Goal: Task Accomplishment & Management: Manage account settings

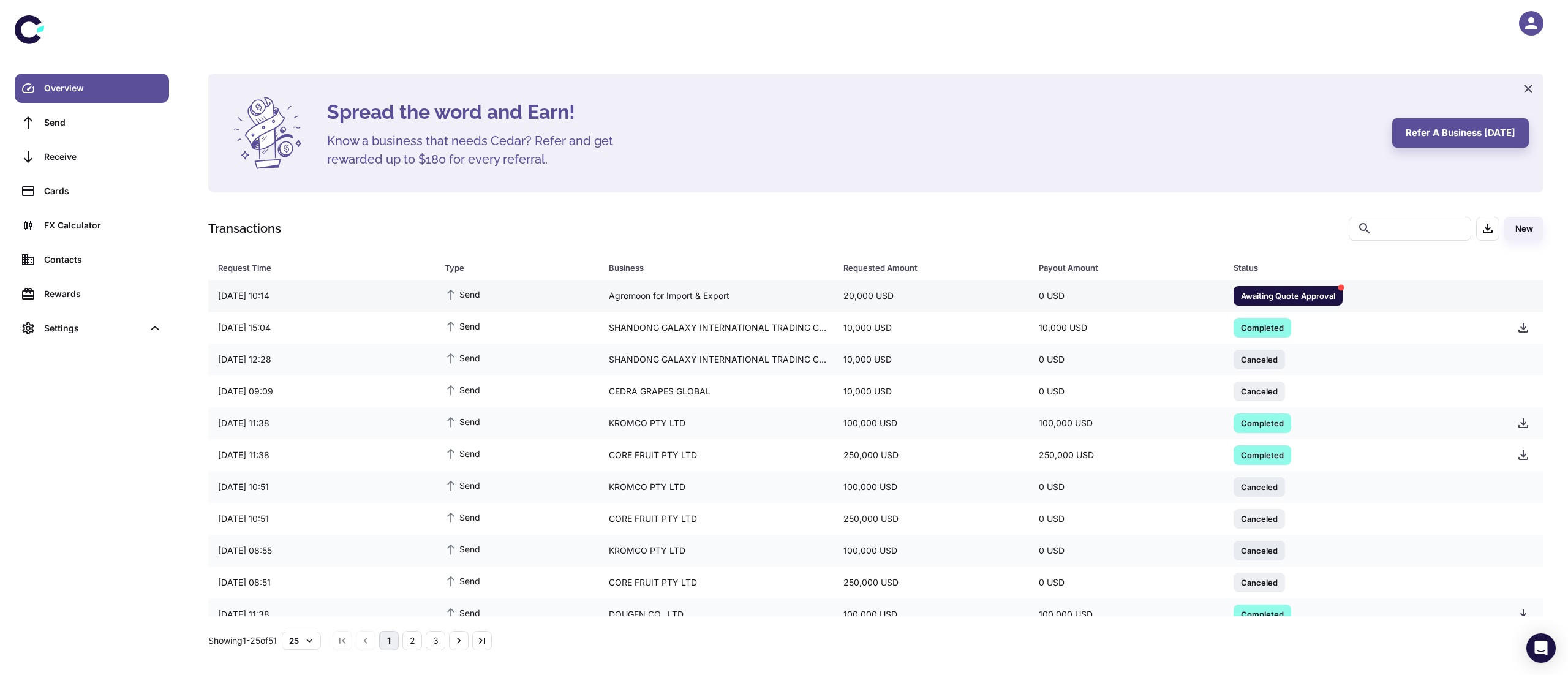
click at [1038, 296] on div "0 USD" at bounding box center [1127, 296] width 196 height 23
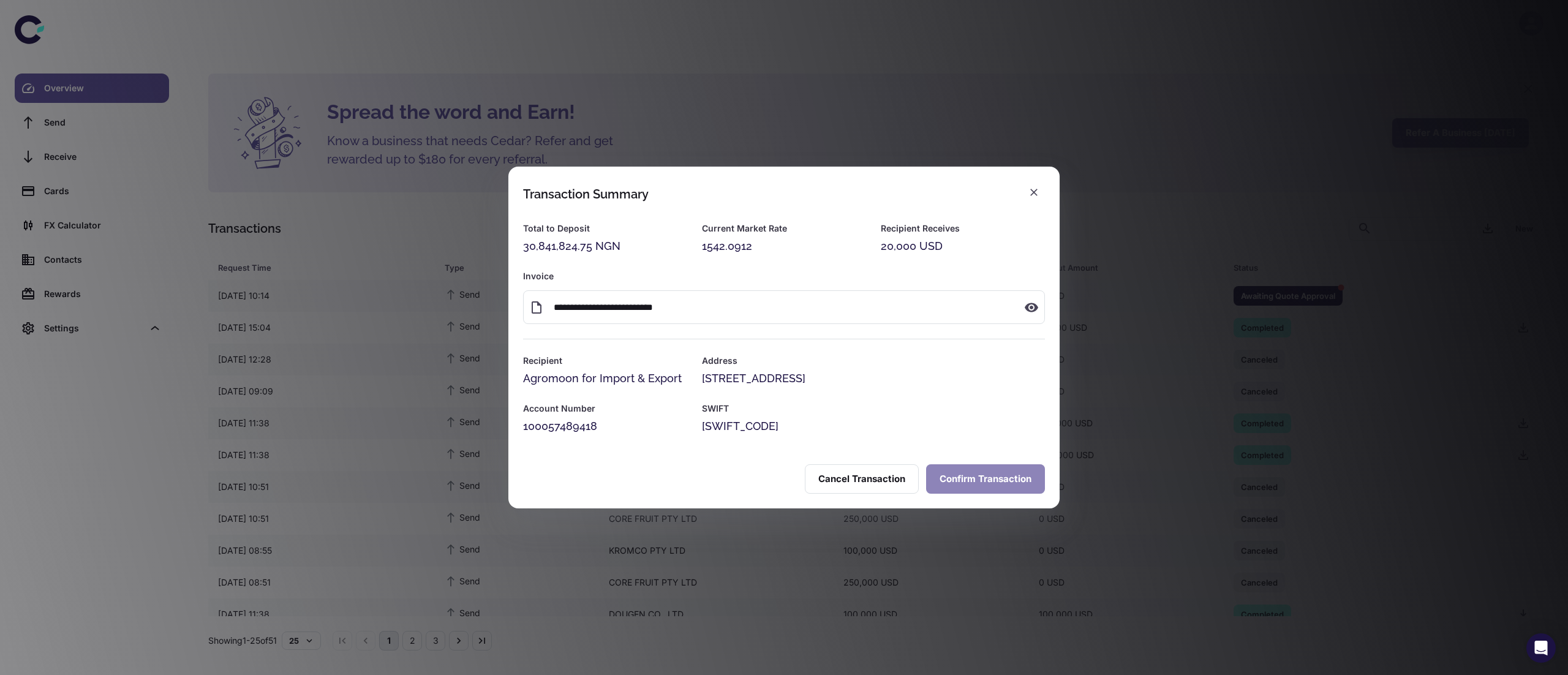
click at [962, 483] on button "Confirm Transaction" at bounding box center [986, 479] width 119 height 29
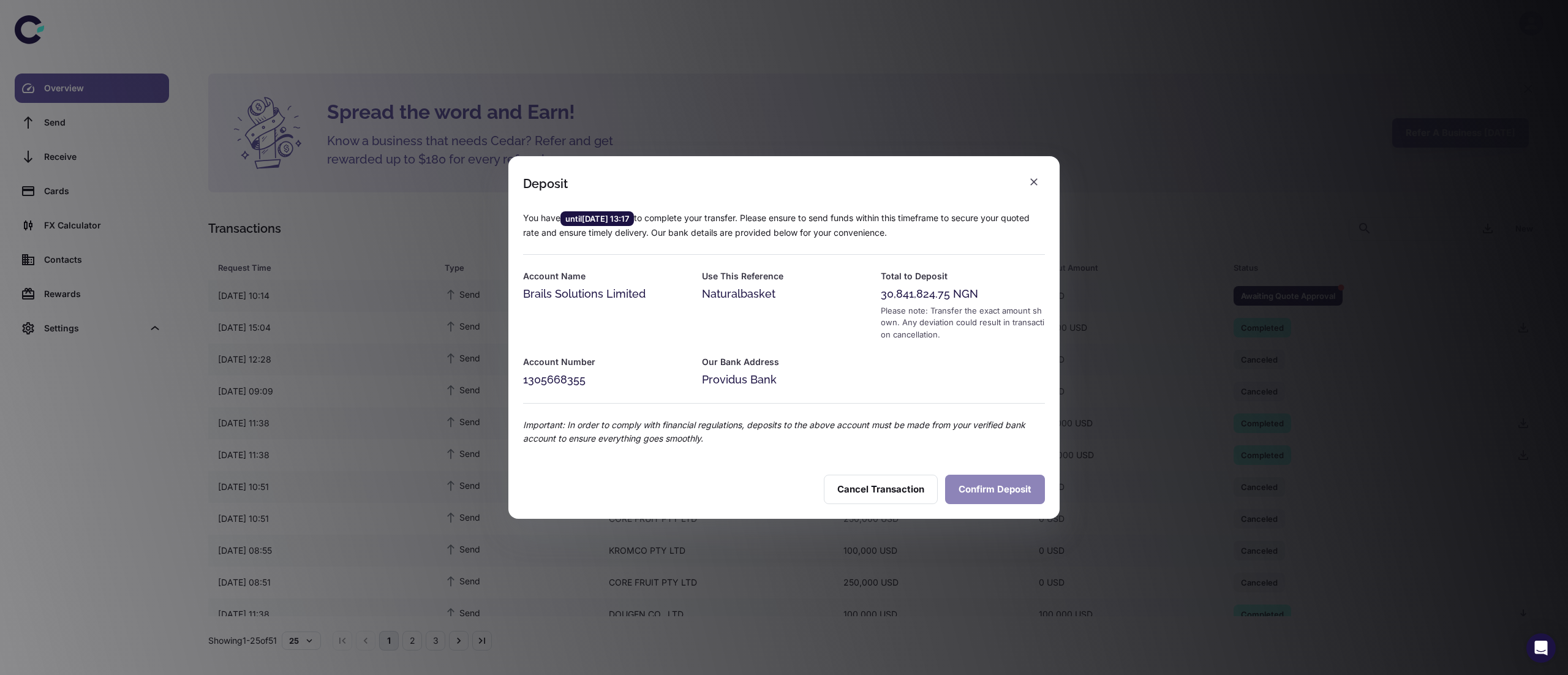
click at [991, 485] on button "Confirm Deposit" at bounding box center [995, 489] width 100 height 29
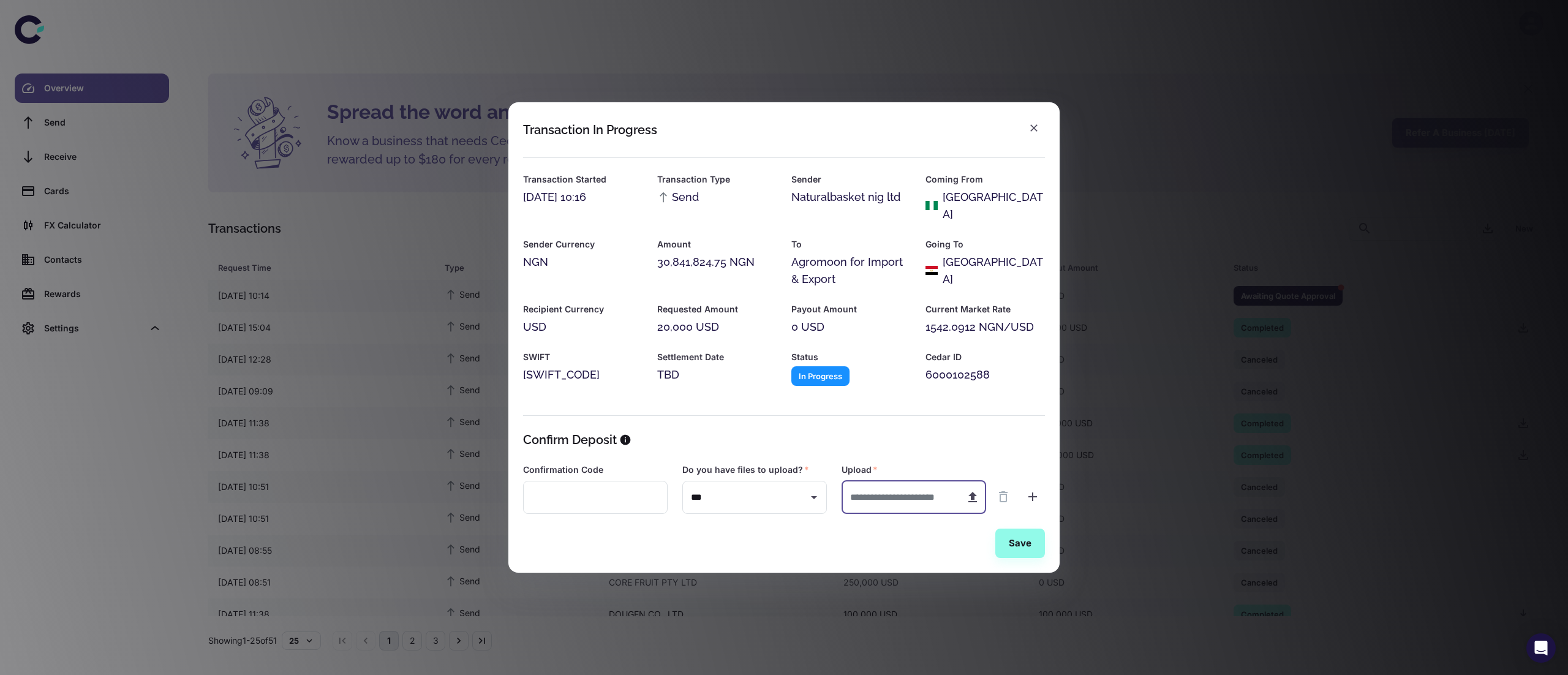
click at [880, 489] on input "text" at bounding box center [898, 498] width 114 height 34
click at [1025, 136] on button "button" at bounding box center [1034, 128] width 22 height 22
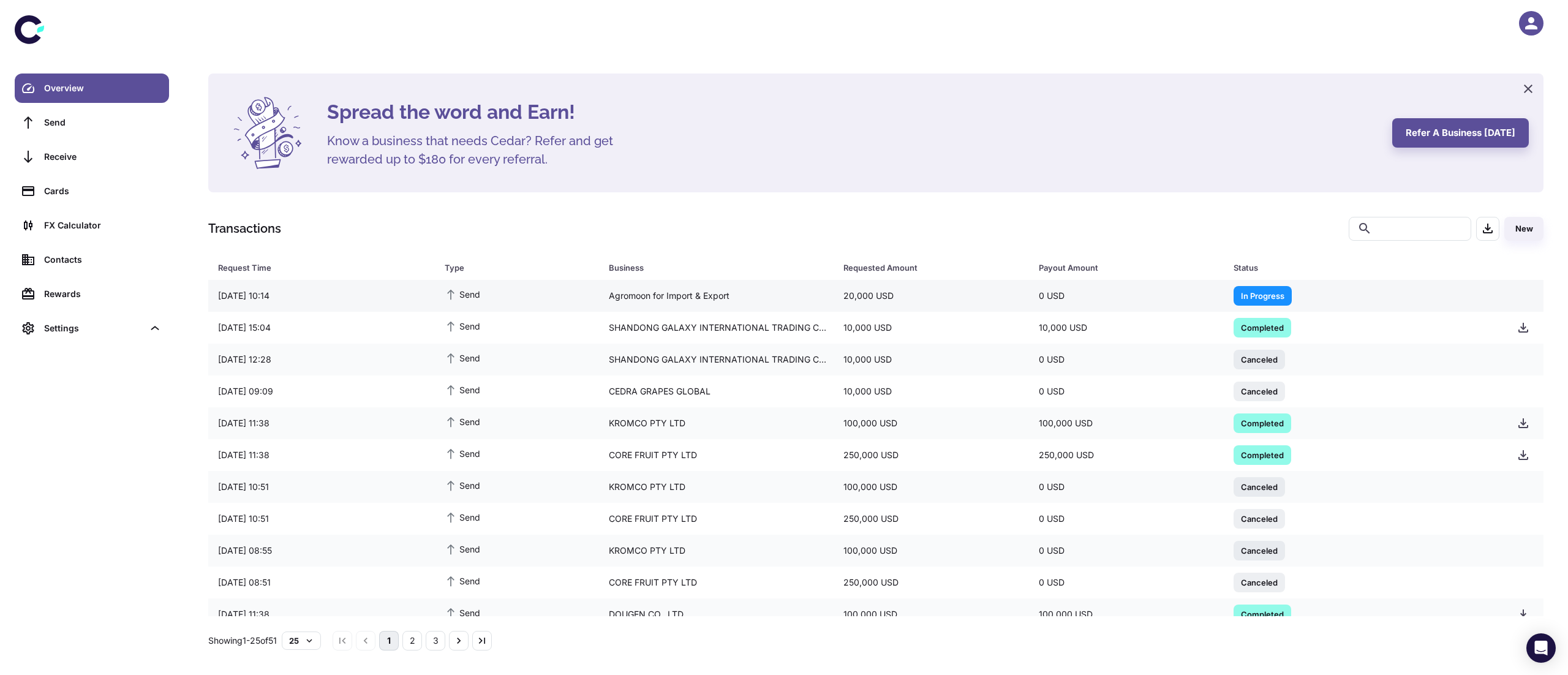
click at [625, 289] on div "Agromoon for Import & Export" at bounding box center [716, 296] width 235 height 23
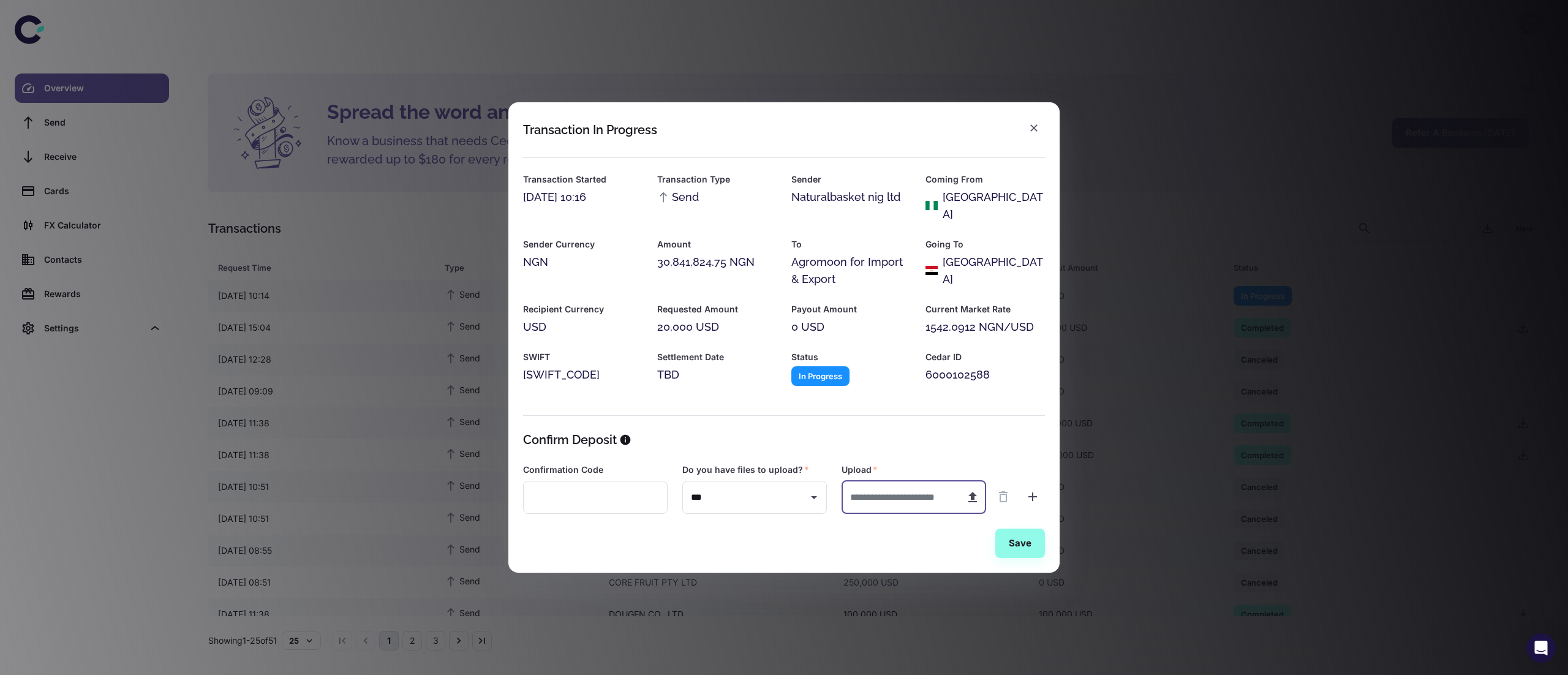
click at [891, 494] on input "text" at bounding box center [898, 498] width 114 height 34
type input "**********"
type input "*********"
click at [1014, 530] on button "Save" at bounding box center [1020, 543] width 50 height 29
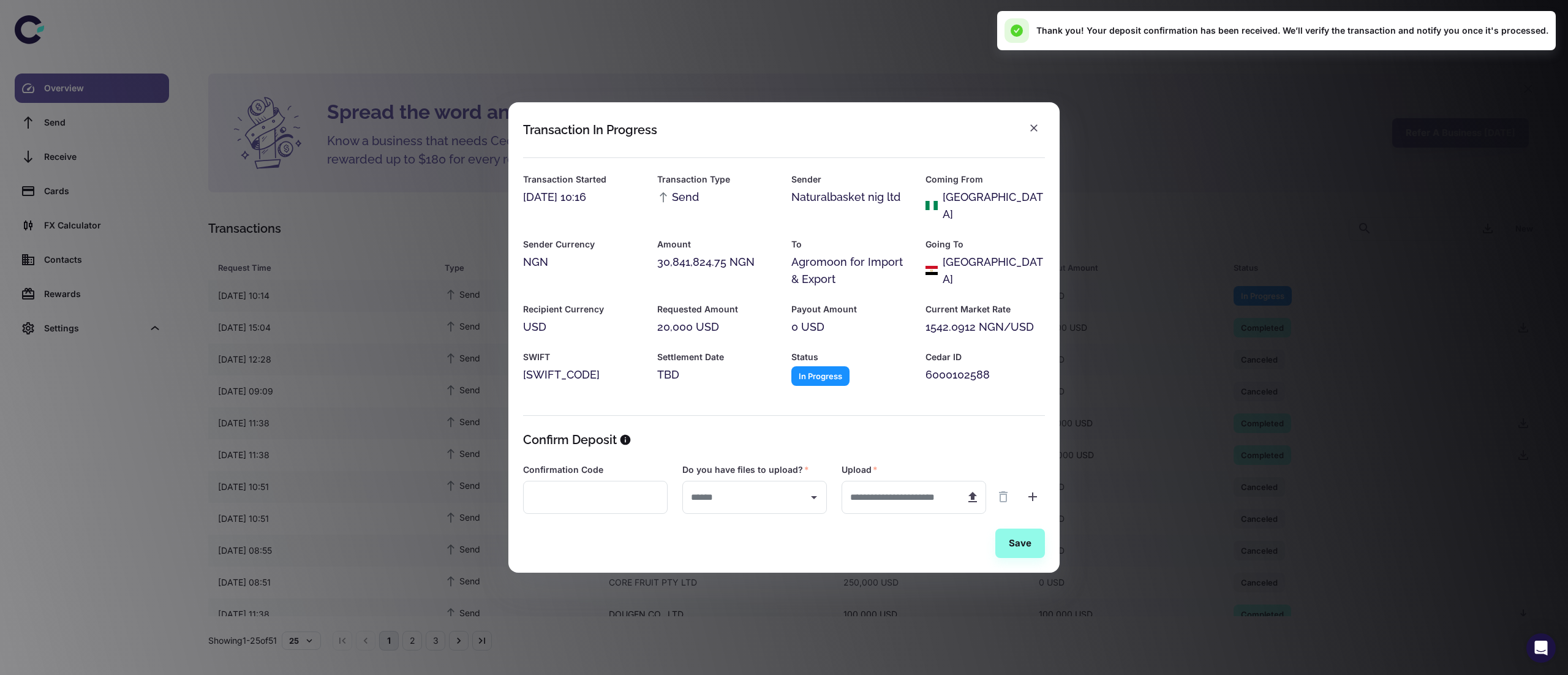
type input "***"
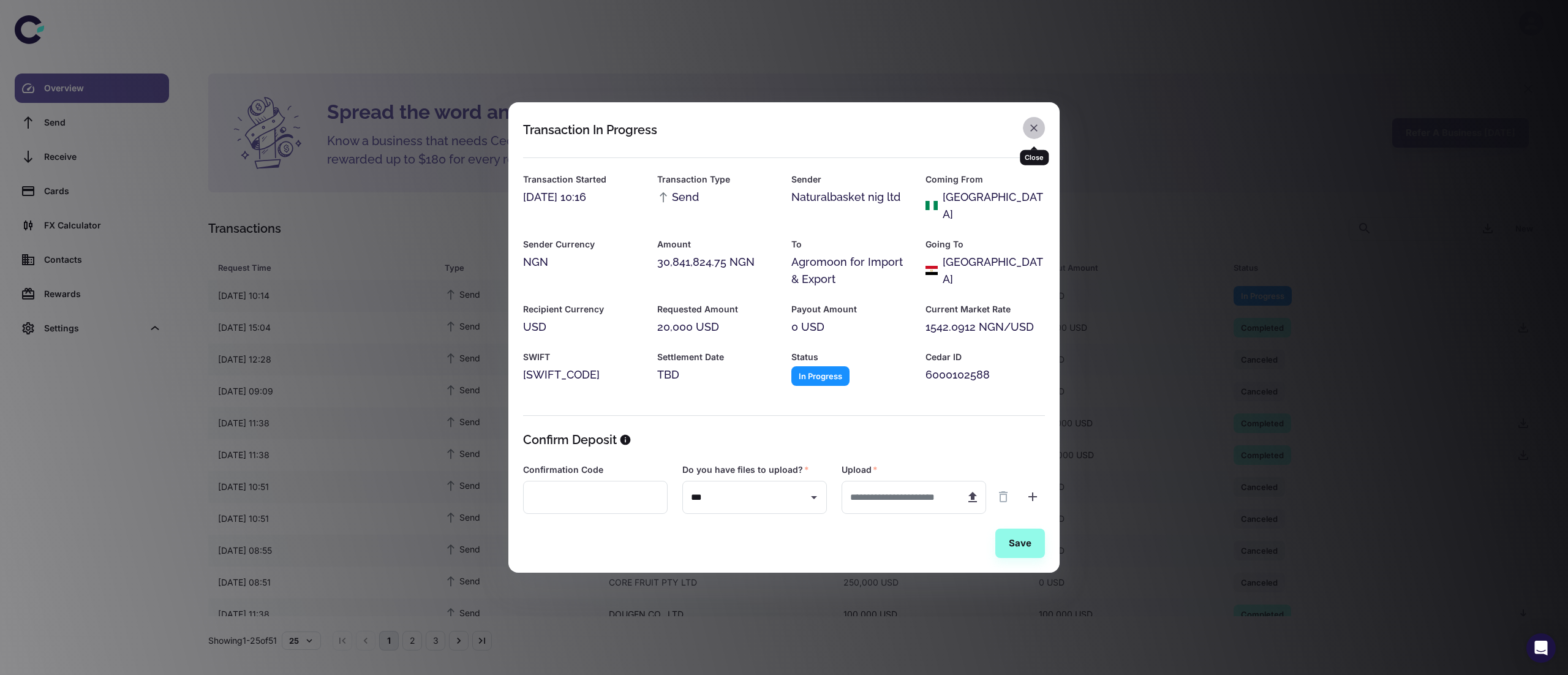
click at [1030, 134] on icon "button" at bounding box center [1034, 128] width 12 height 12
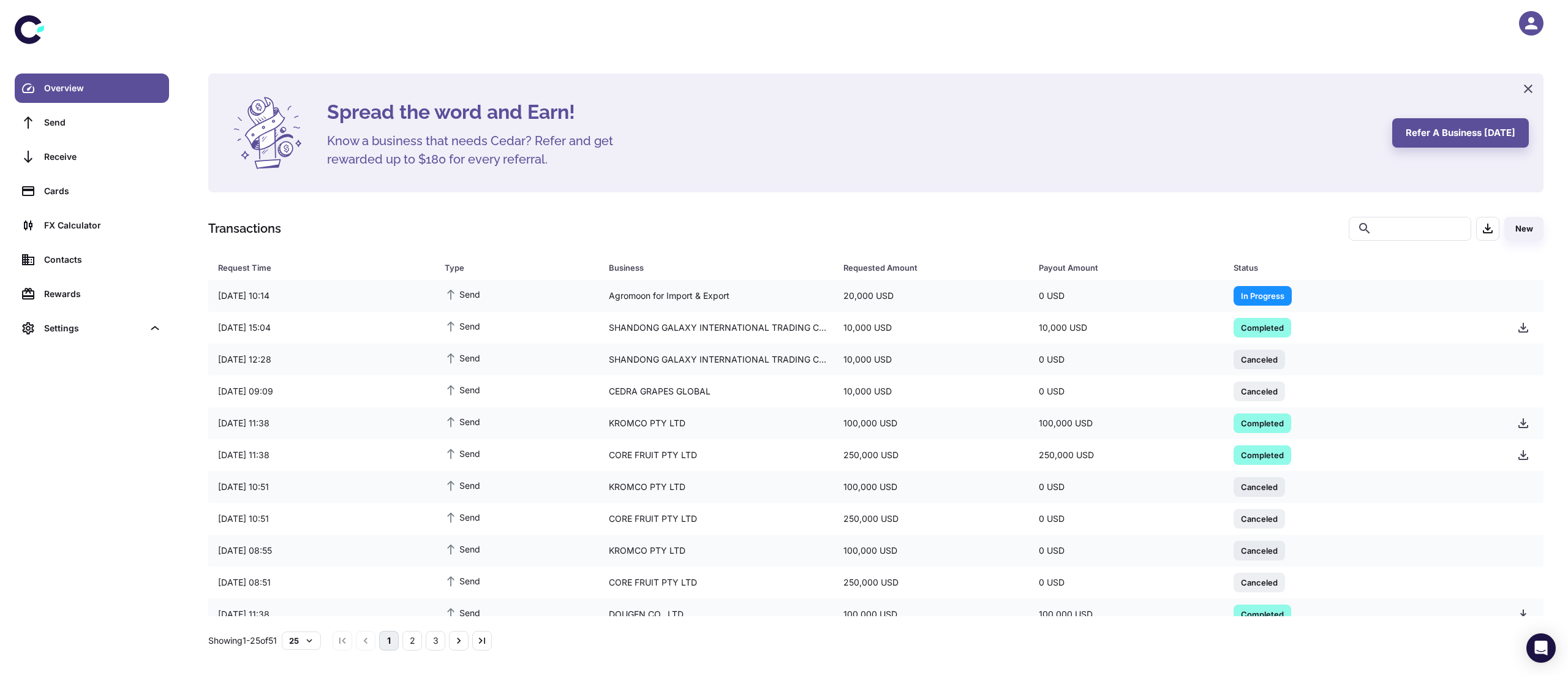
click at [1529, 29] on icon "button" at bounding box center [1531, 23] width 12 height 12
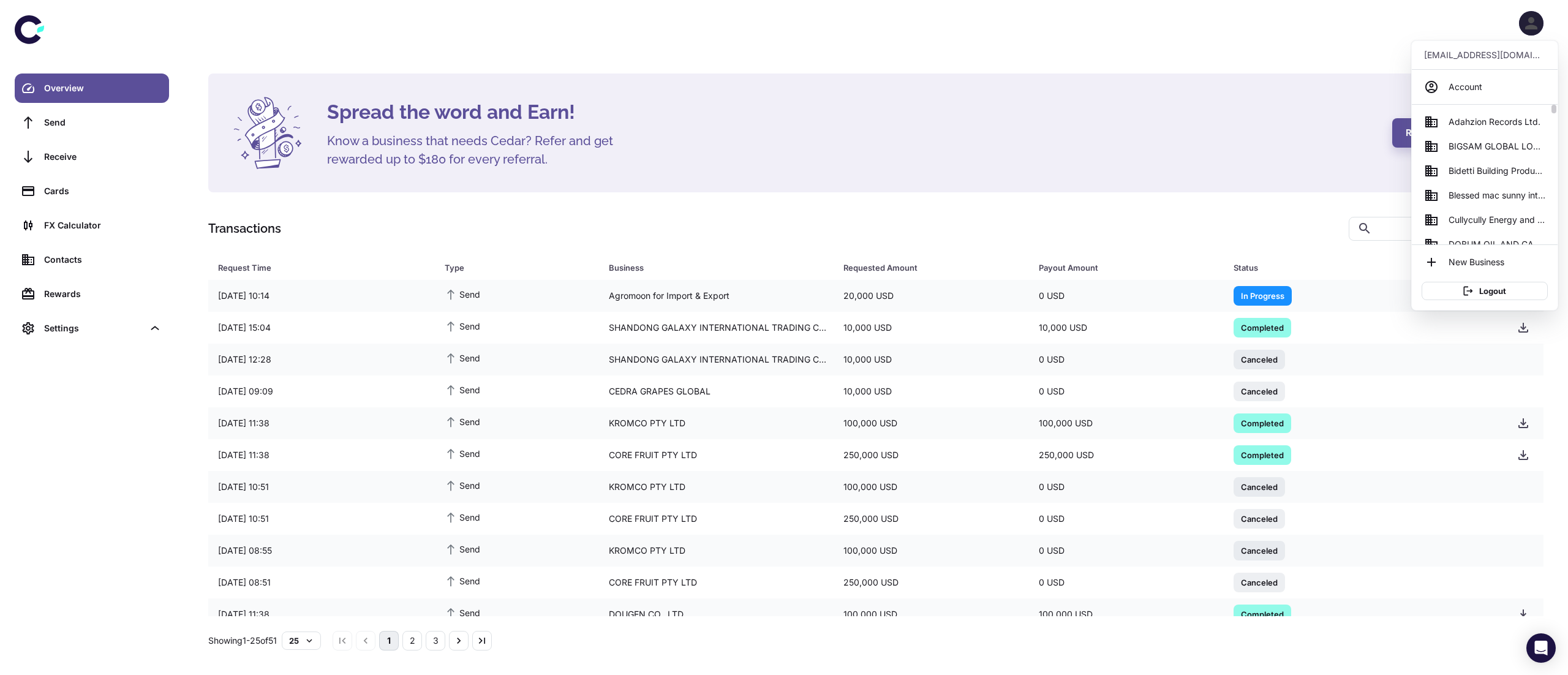
click at [1505, 196] on span "Blessed mac sunny international ventures" at bounding box center [1497, 195] width 97 height 13
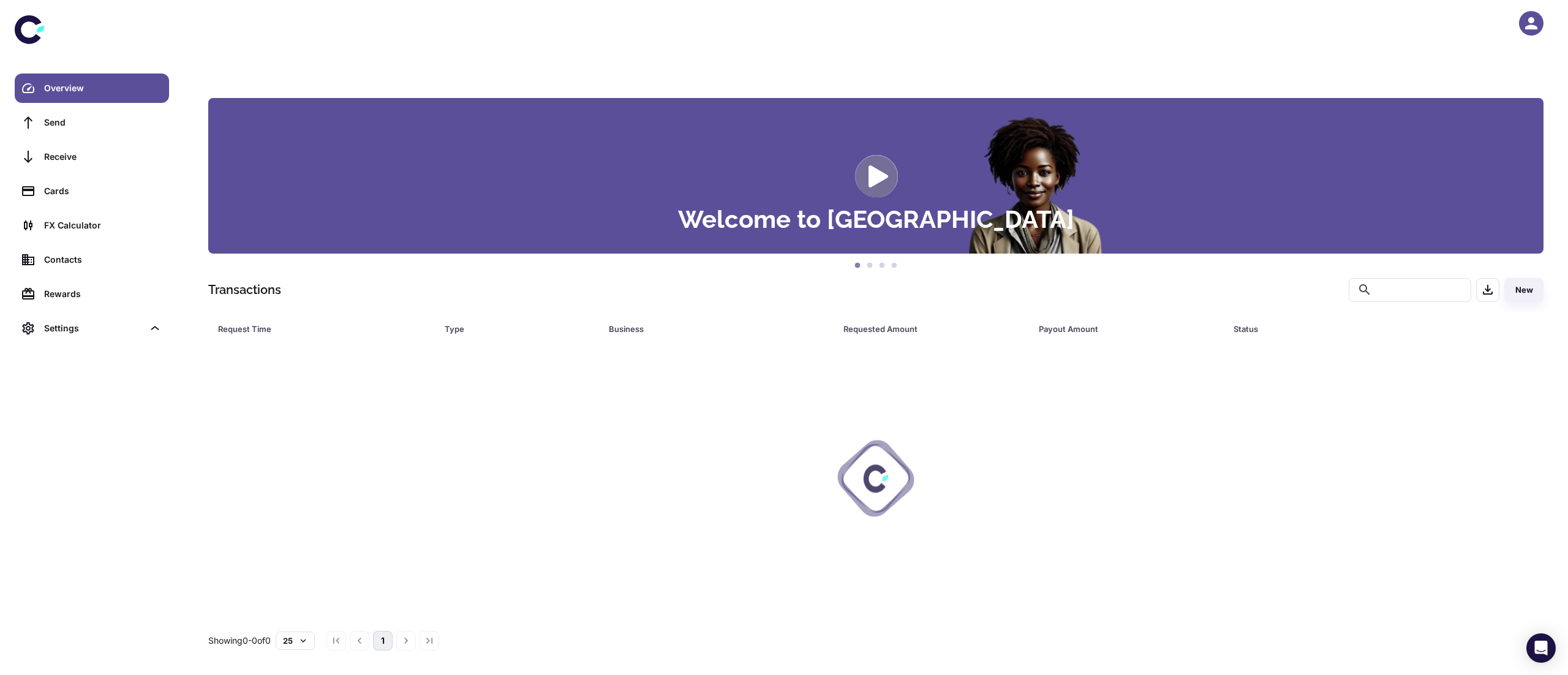
scroll to position [67, 0]
click at [1529, 25] on icon "button" at bounding box center [1531, 23] width 12 height 12
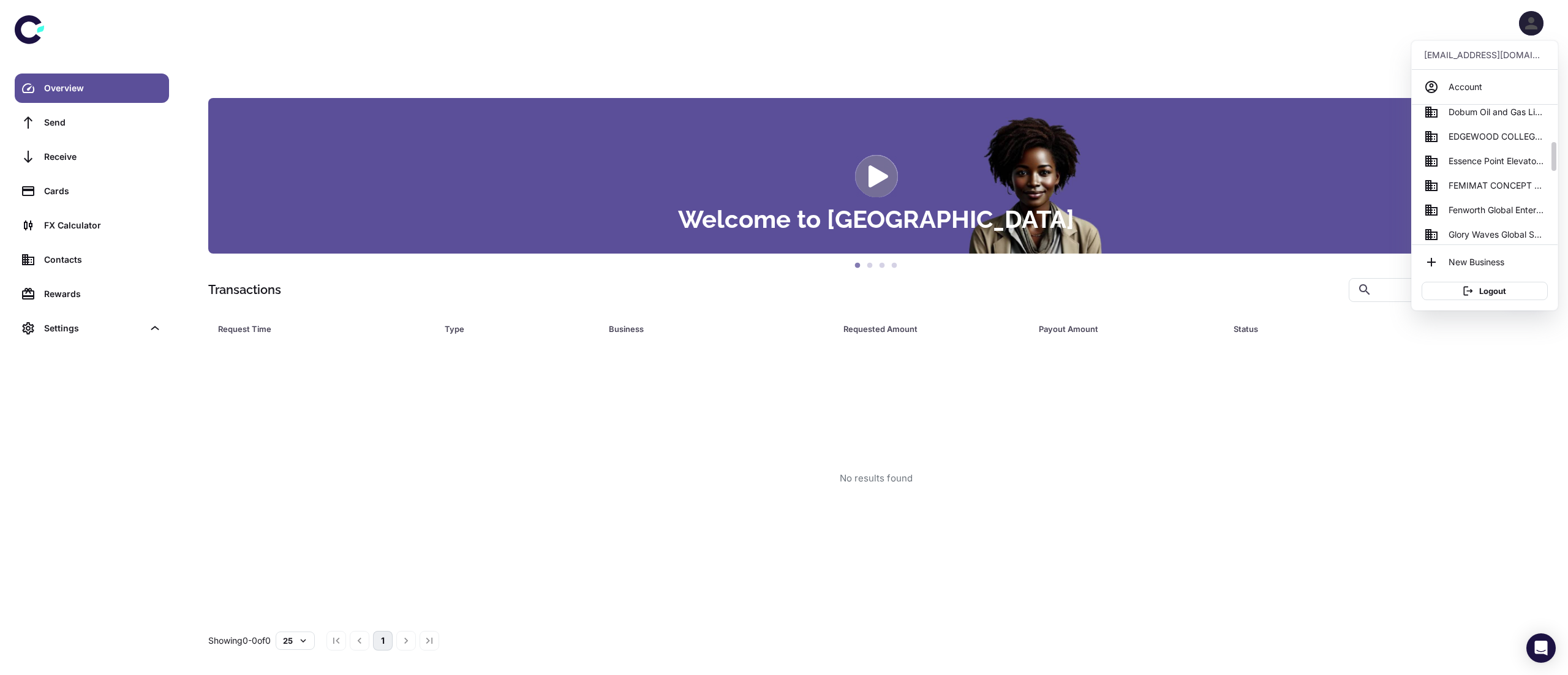
scroll to position [182, 0]
click at [1503, 164] on span "Essence Point Elevators and Allied Services Ltd" at bounding box center [1497, 160] width 97 height 13
